Goal: Navigation & Orientation: Find specific page/section

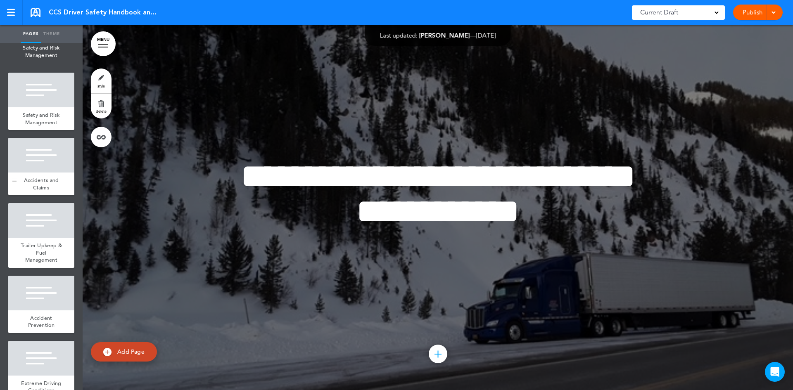
scroll to position [1901, 0]
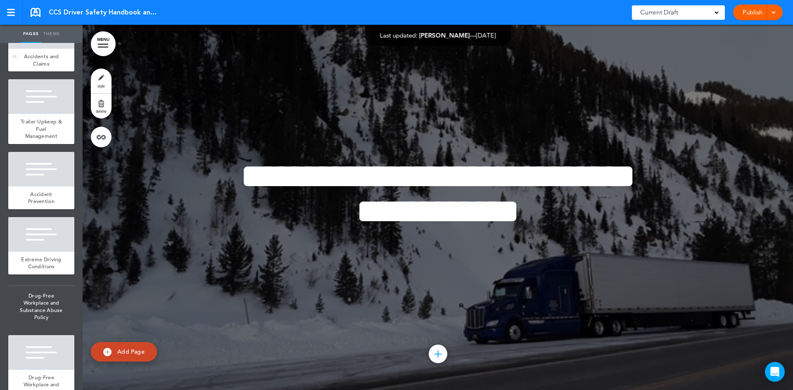
click at [41, 67] on span "Accidents and Claims" at bounding box center [41, 60] width 35 height 14
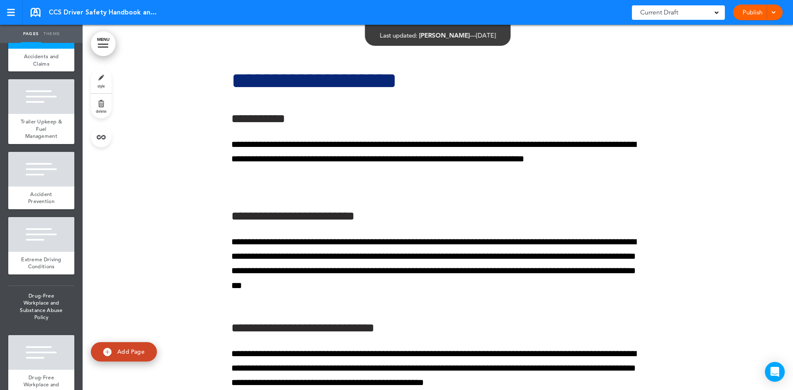
scroll to position [16669, 0]
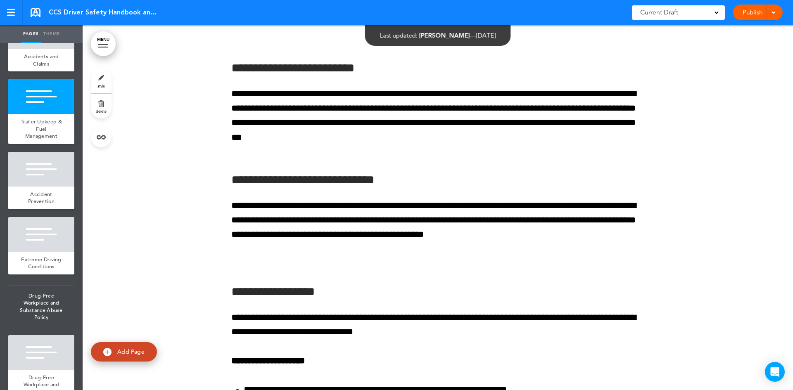
click at [98, 52] on link "MENU" at bounding box center [103, 43] width 25 height 25
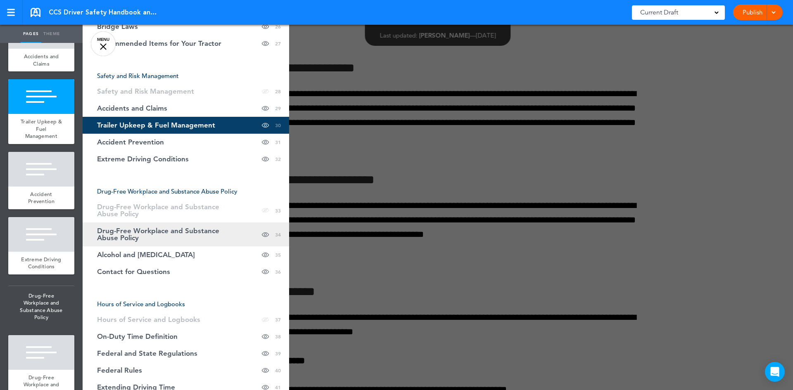
scroll to position [524, 0]
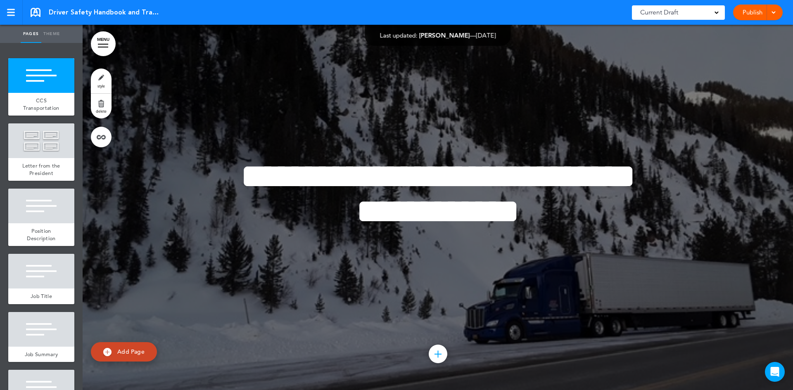
drag, startPoint x: 0, startPoint y: 0, endPoint x: 48, endPoint y: 138, distance: 145.9
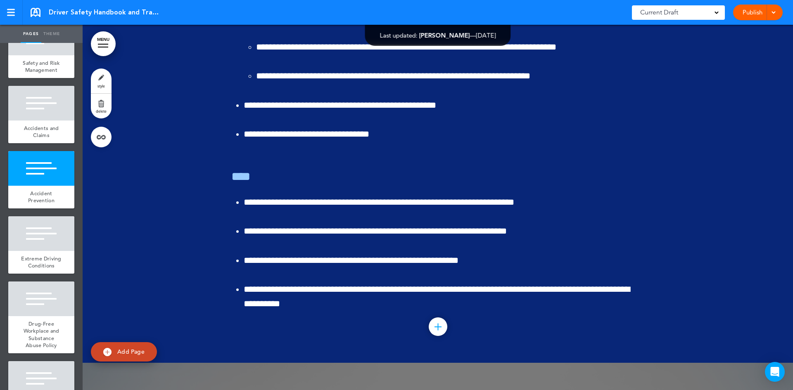
scroll to position [20359, 0]
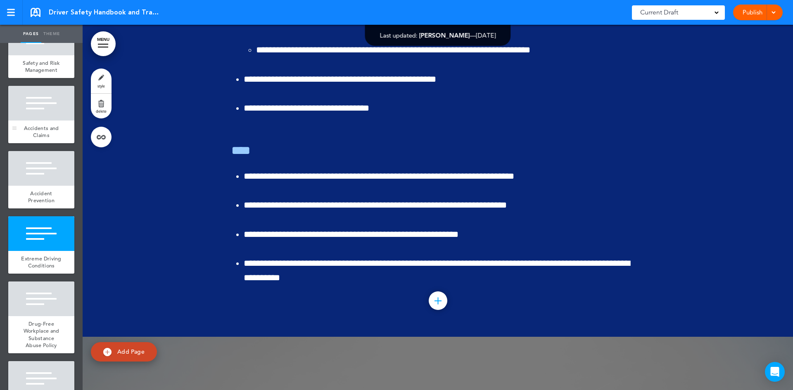
click at [30, 139] on span "Accidents and Claims" at bounding box center [41, 132] width 35 height 14
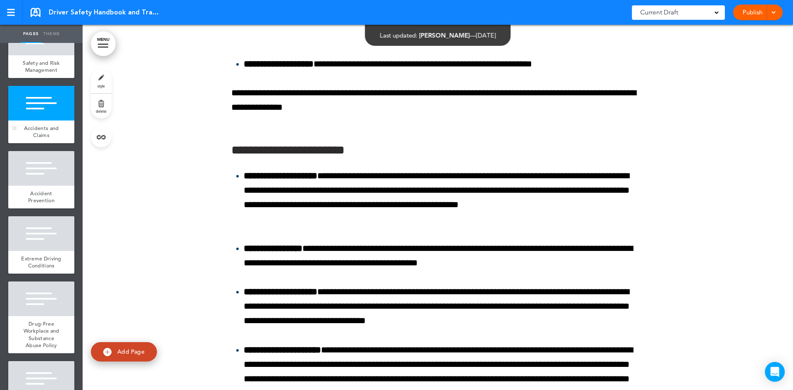
scroll to position [13977, 0]
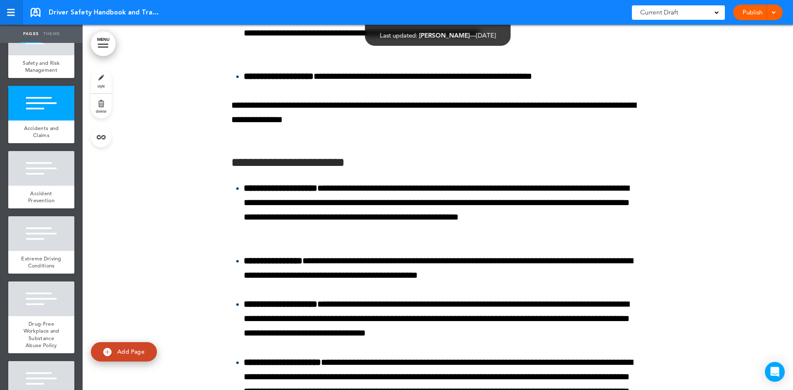
click at [14, 12] on div at bounding box center [11, 12] width 8 height 1
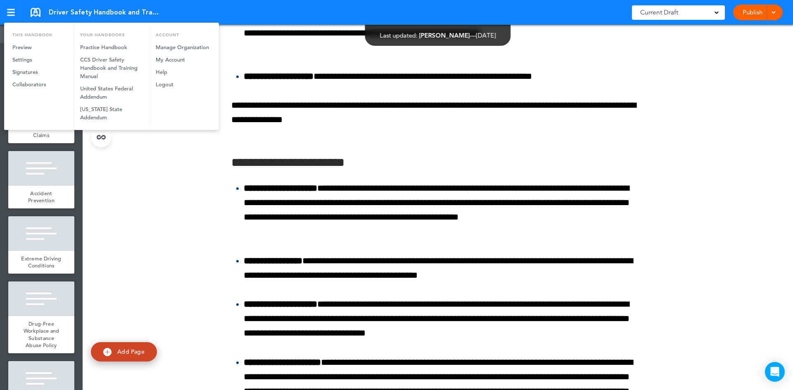
click at [155, 216] on div at bounding box center [396, 195] width 793 height 390
